Goal: Information Seeking & Learning: Learn about a topic

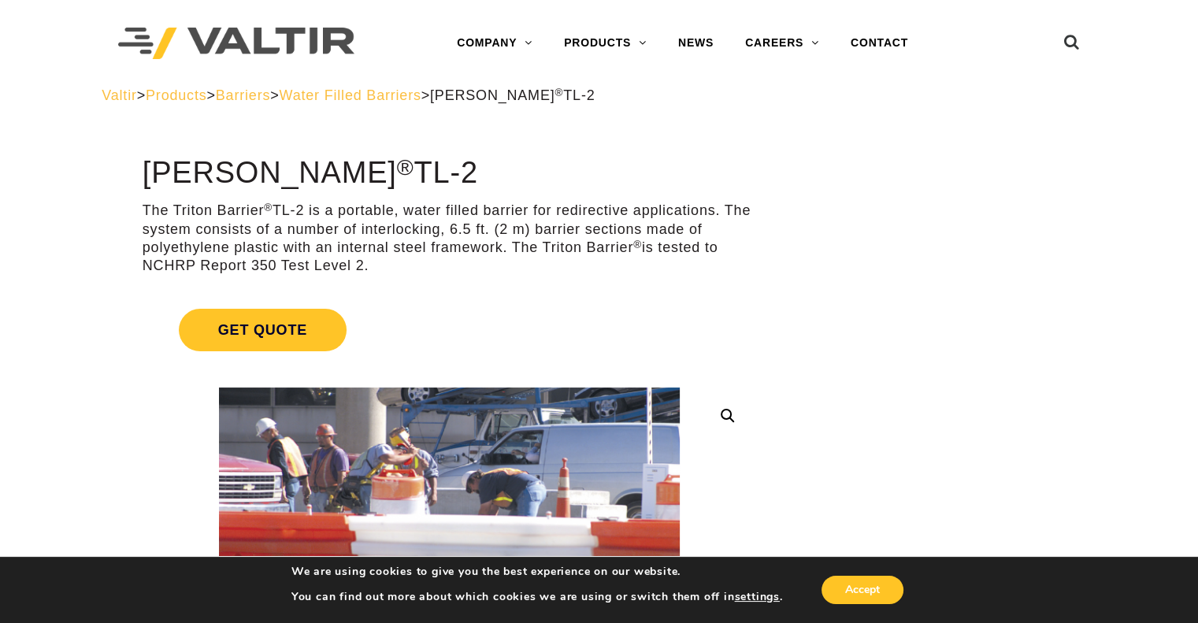
click at [557, 183] on h1 "Triton Barrier ® TL-2" at bounding box center [450, 173] width 614 height 33
click at [421, 96] on span "Water Filled Barriers" at bounding box center [351, 95] width 142 height 16
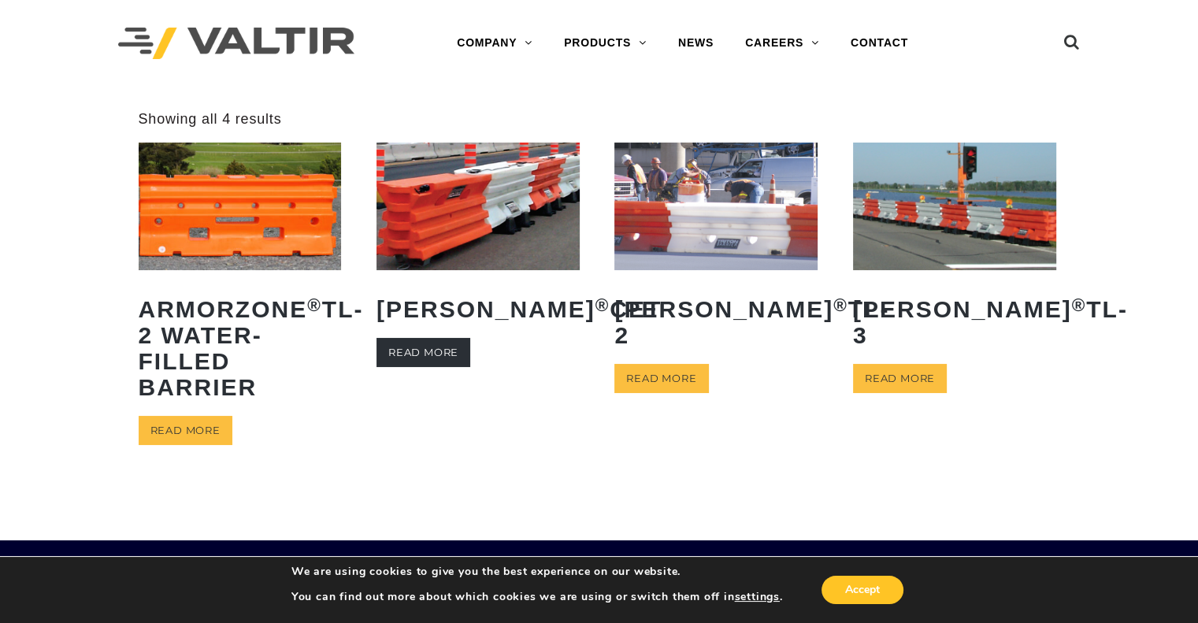
click at [433, 367] on link "Read more" at bounding box center [424, 352] width 94 height 29
